Goal: Transaction & Acquisition: Purchase product/service

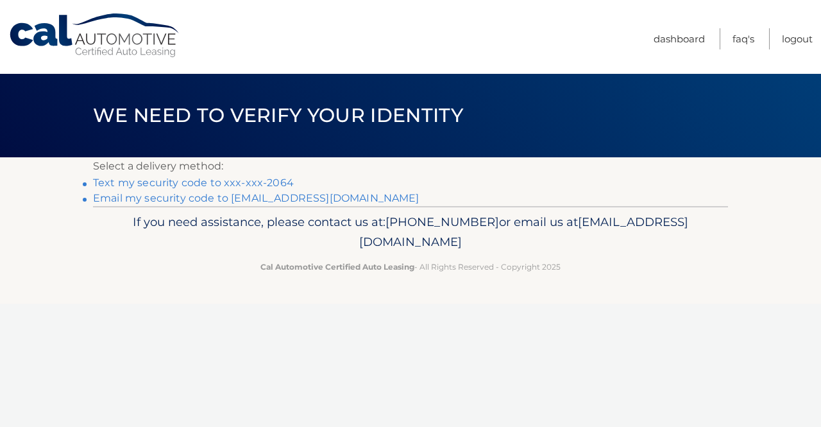
click at [260, 176] on link "Text my security code to xxx-xxx-2064" at bounding box center [193, 182] width 201 height 12
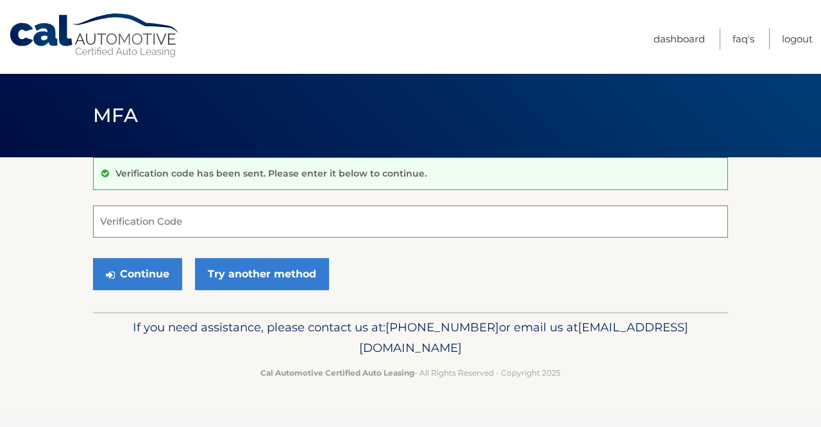
click at [160, 212] on input "Verification Code" at bounding box center [410, 221] width 635 height 32
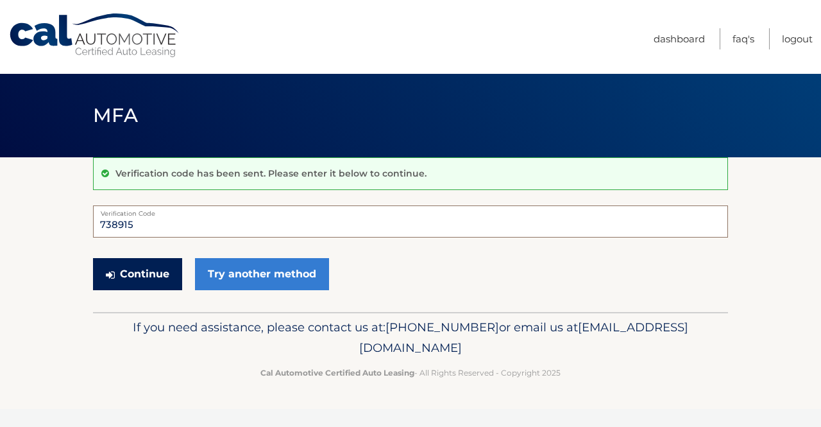
type input "738915"
click at [134, 271] on button "Continue" at bounding box center [137, 274] width 89 height 32
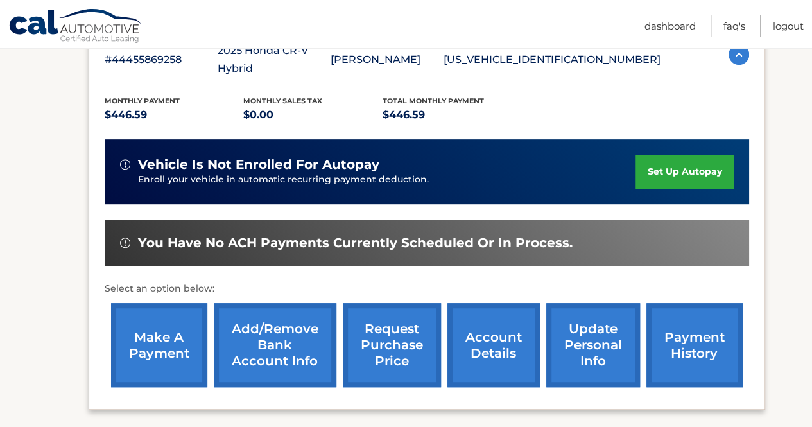
scroll to position [252, 0]
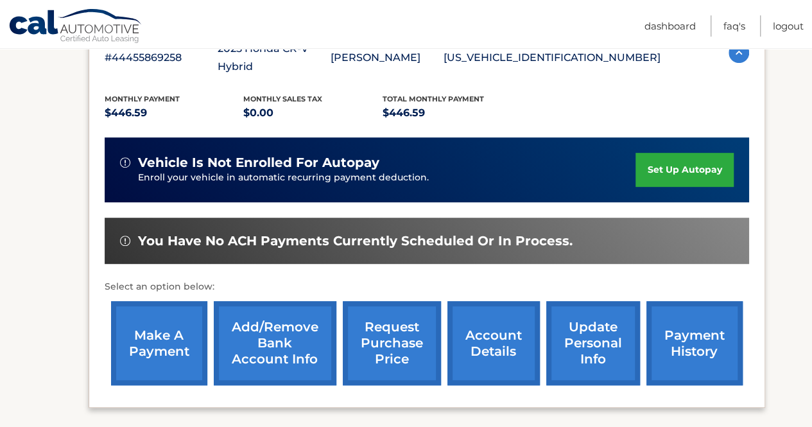
click at [159, 332] on link "make a payment" at bounding box center [159, 343] width 96 height 84
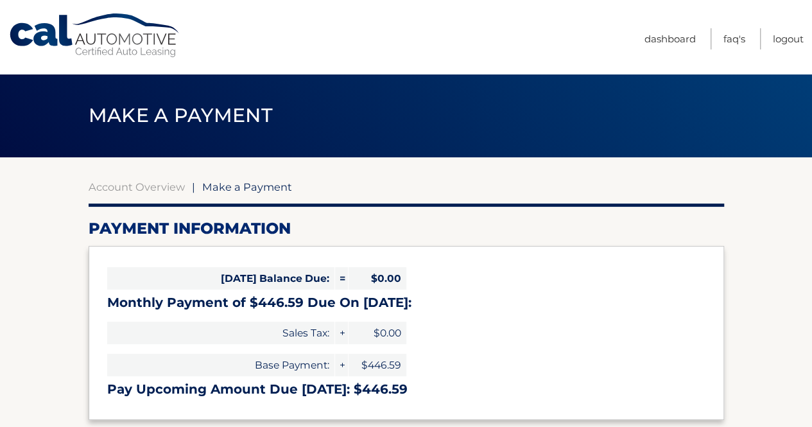
select select "NmJjZDkwMmQtZjVhYi00ZDU4LWE5YzctNTBmOWE2NzQ1YzJj"
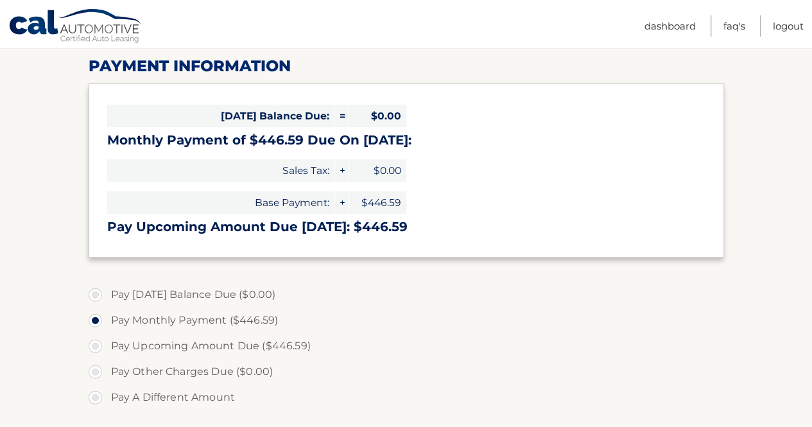
scroll to position [166, 0]
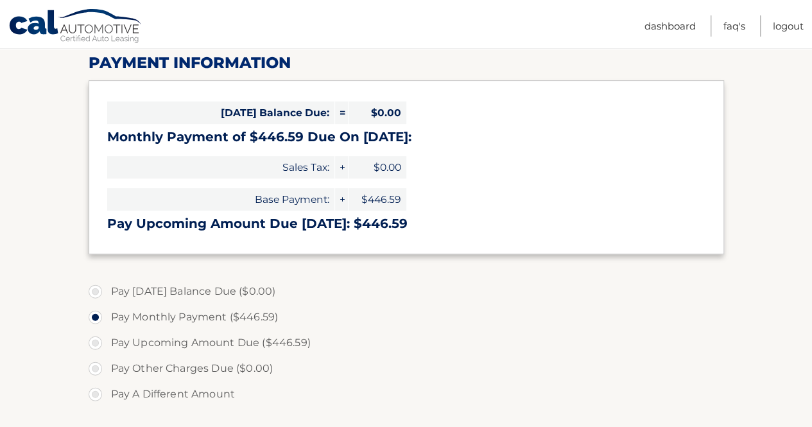
click at [94, 392] on label "Pay A Different Amount" at bounding box center [406, 394] width 635 height 26
click at [94, 392] on input "Pay A Different Amount" at bounding box center [100, 391] width 13 height 21
radio input "true"
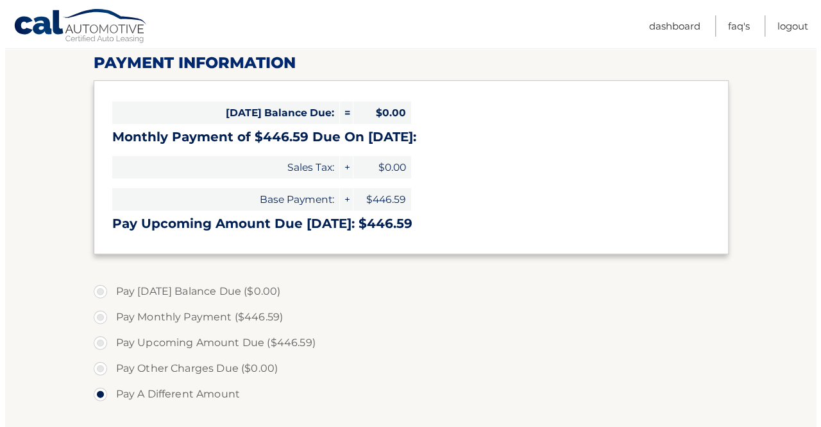
scroll to position [397, 0]
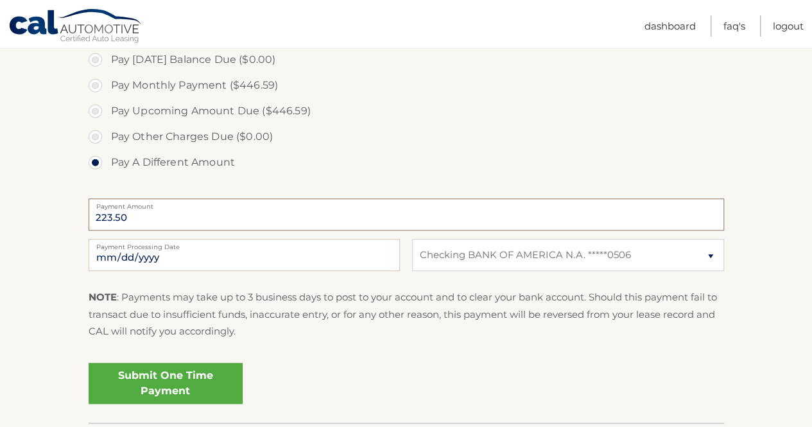
type input "223.50"
click at [164, 382] on link "Submit One Time Payment" at bounding box center [166, 383] width 154 height 41
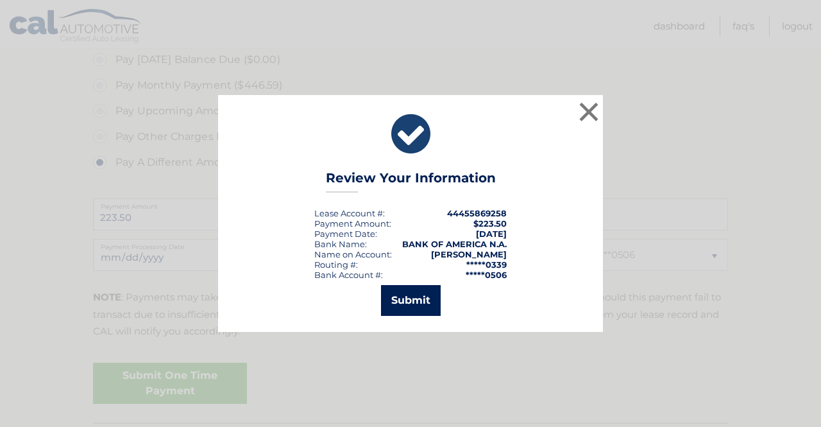
click at [422, 297] on button "Submit" at bounding box center [411, 300] width 60 height 31
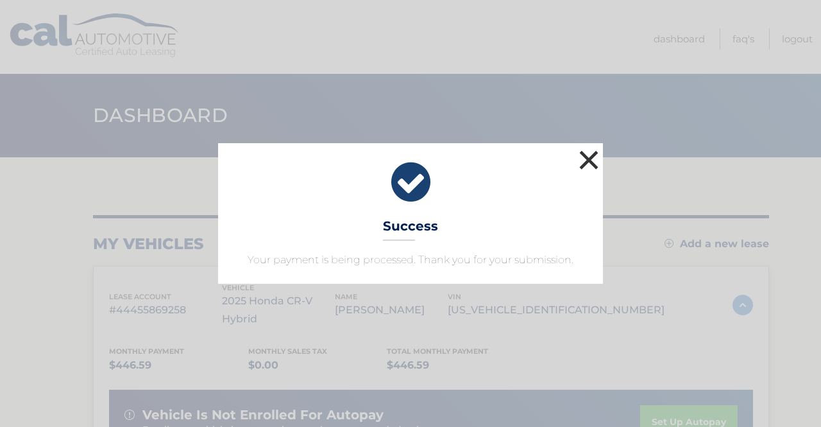
click at [588, 155] on button "×" at bounding box center [589, 160] width 26 height 26
